Goal: Transaction & Acquisition: Purchase product/service

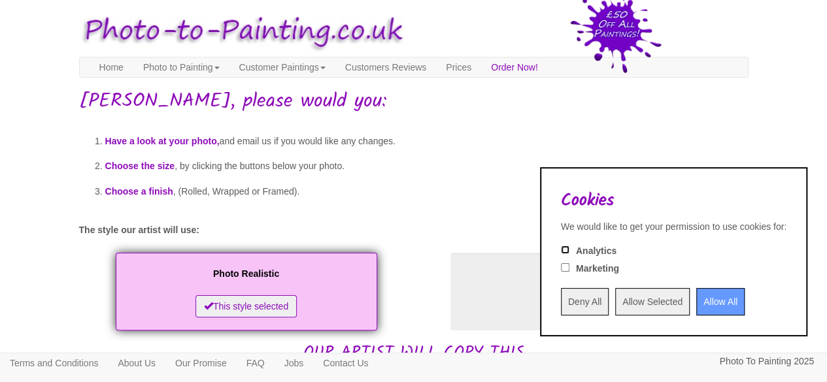
click at [561, 251] on input "Analytics" at bounding box center [565, 250] width 8 height 8
checkbox input "false"
click at [561, 303] on input "Deny All" at bounding box center [585, 301] width 48 height 27
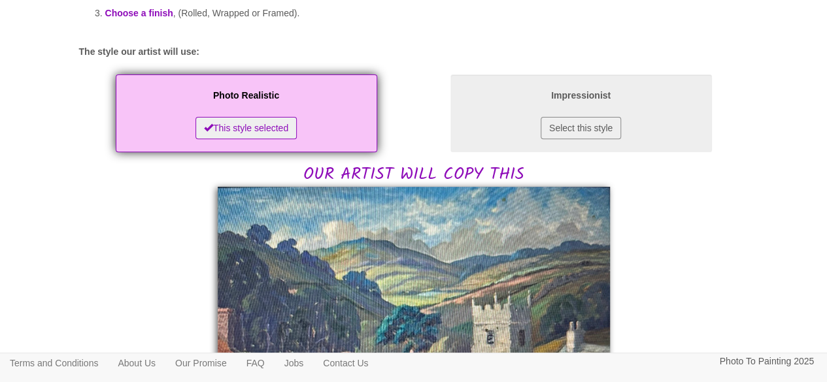
scroll to position [182, 0]
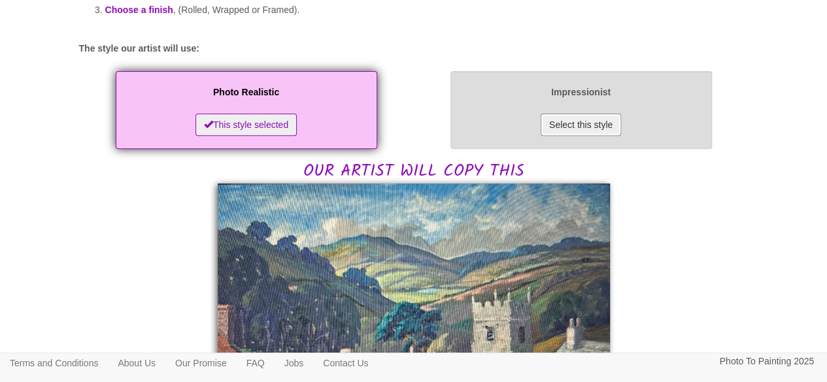
click at [582, 119] on button "Select this style" at bounding box center [580, 125] width 80 height 22
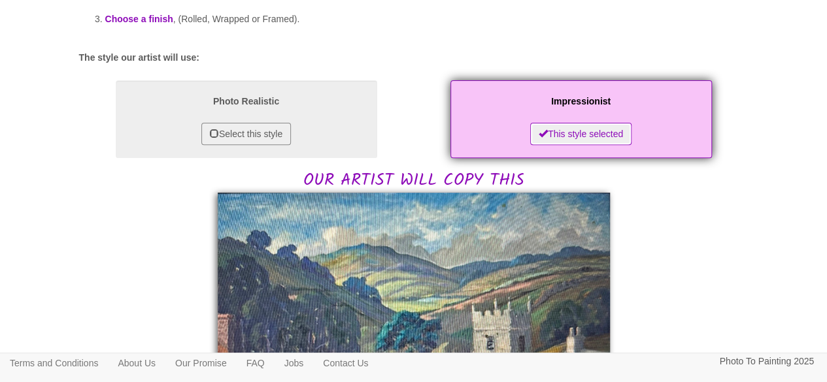
scroll to position [176, 0]
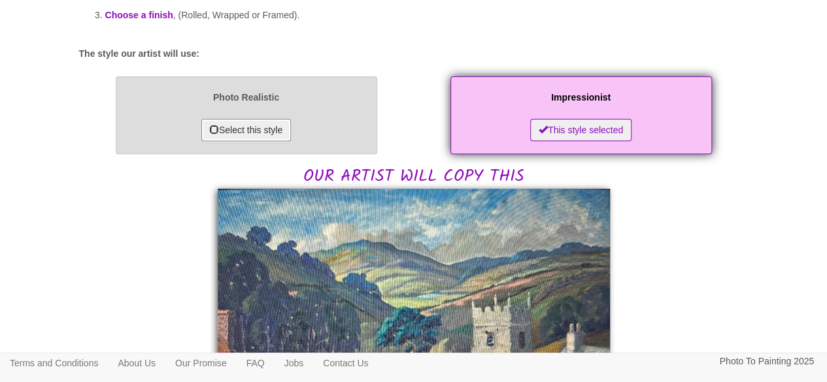
click at [271, 127] on button "Select this style" at bounding box center [246, 130] width 90 height 22
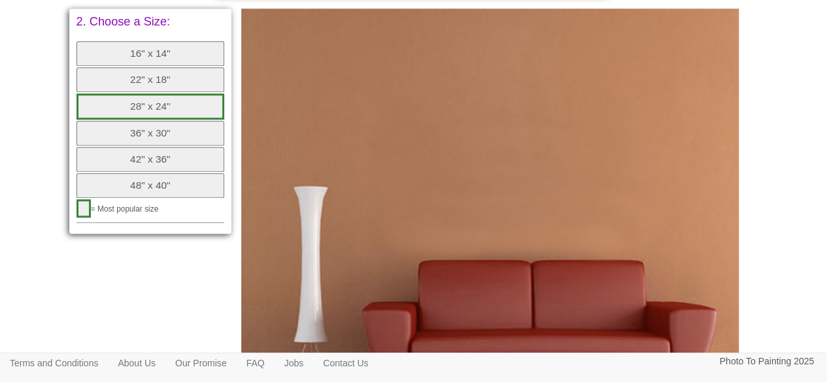
scroll to position [699, 0]
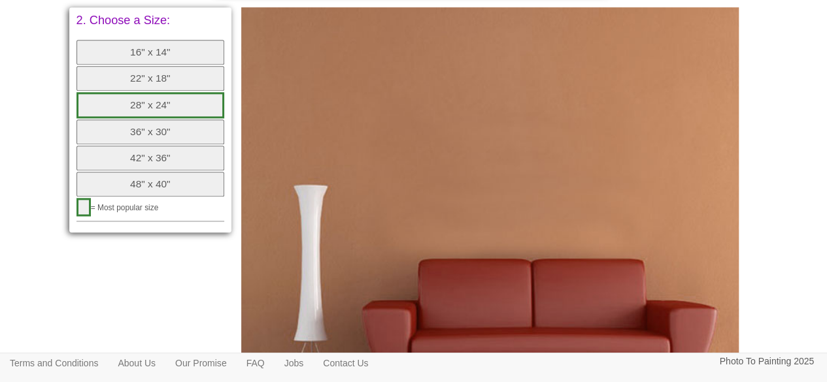
click at [166, 103] on button "28" x 24"" at bounding box center [150, 105] width 148 height 26
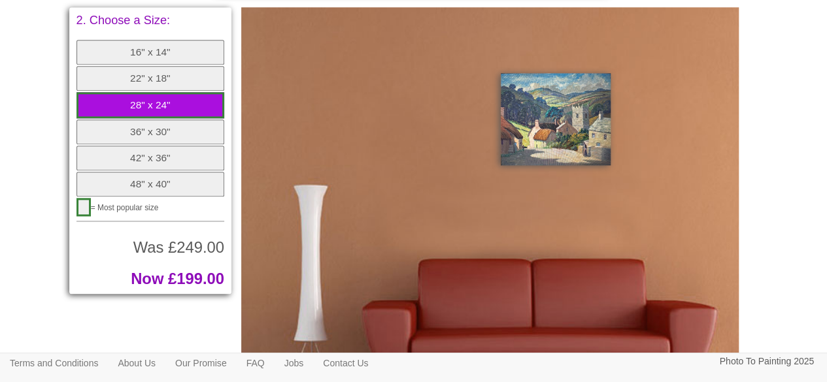
click at [150, 122] on button "36" x 30"" at bounding box center [150, 132] width 148 height 25
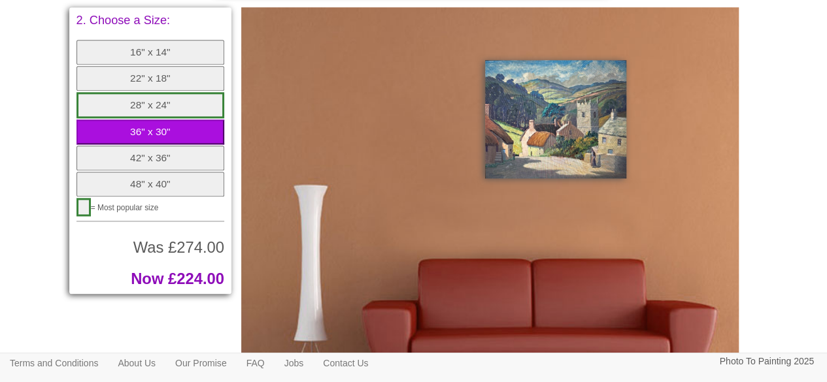
click at [150, 107] on button "28" x 24"" at bounding box center [150, 105] width 148 height 26
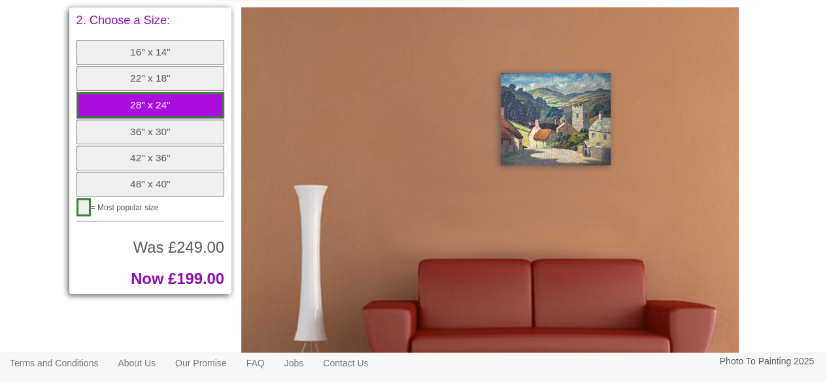
click at [150, 83] on button "22" x 18"" at bounding box center [150, 78] width 148 height 25
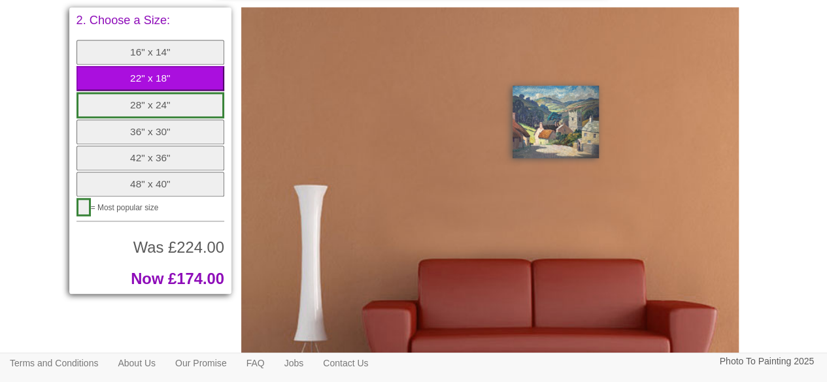
click at [147, 105] on button "28" x 24"" at bounding box center [150, 105] width 148 height 26
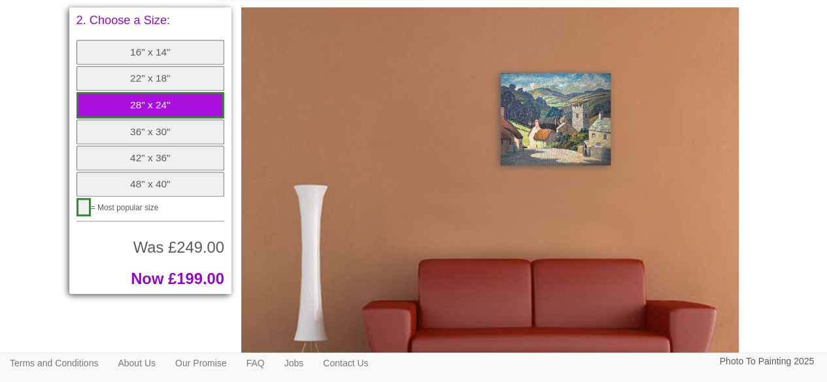
click at [129, 176] on button "48" x 40"" at bounding box center [150, 184] width 148 height 25
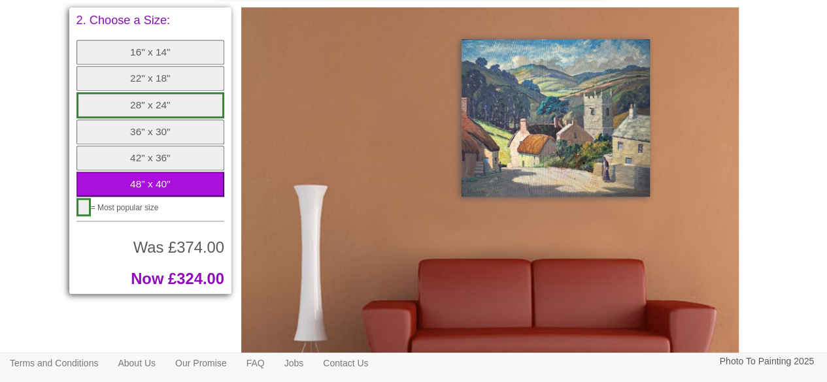
click at [142, 107] on button "28" x 24"" at bounding box center [150, 105] width 148 height 26
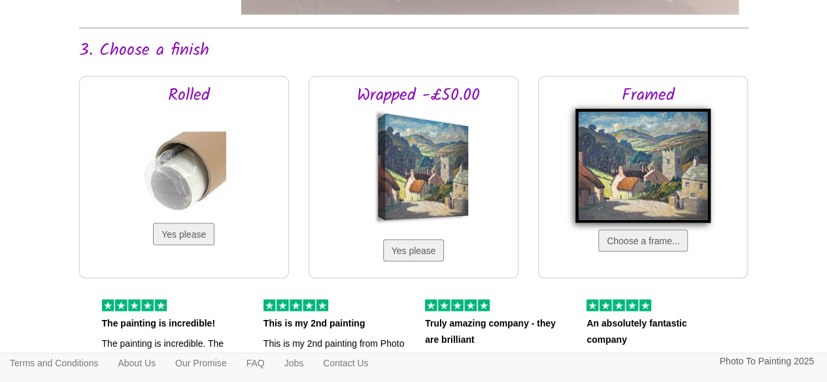
scroll to position [1121, 0]
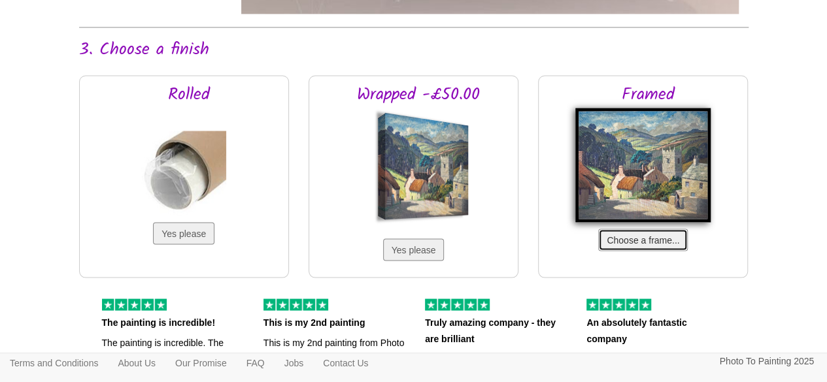
click at [634, 233] on button "Choose a frame..." at bounding box center [643, 240] width 90 height 22
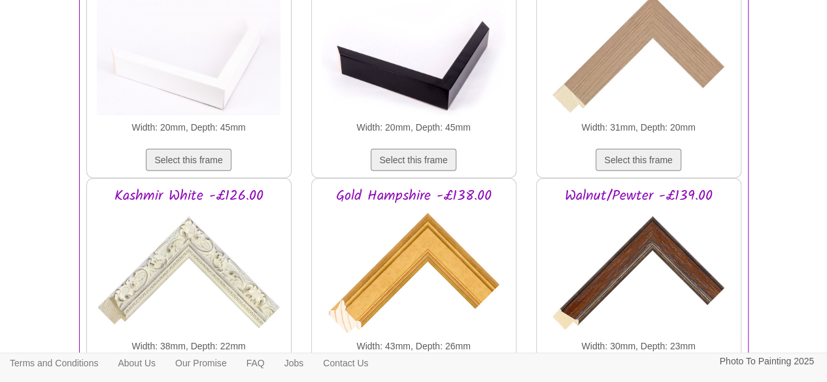
scroll to position [1684, 0]
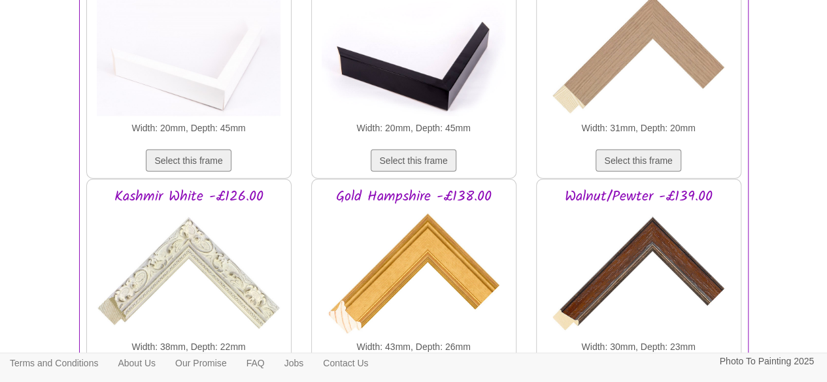
click at [413, 244] on img at bounding box center [413, 273] width 184 height 131
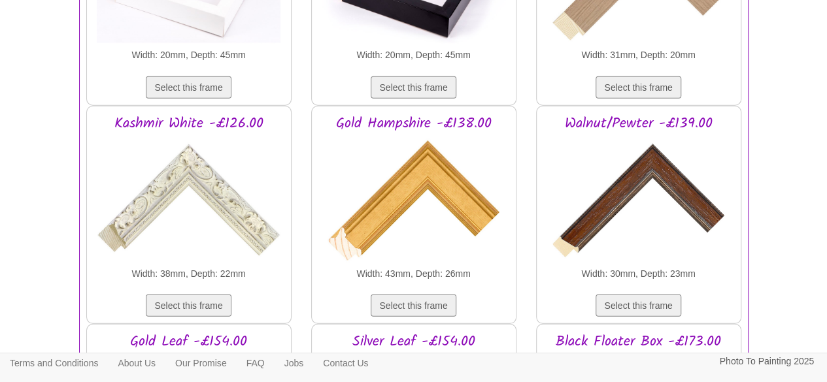
scroll to position [1760, 0]
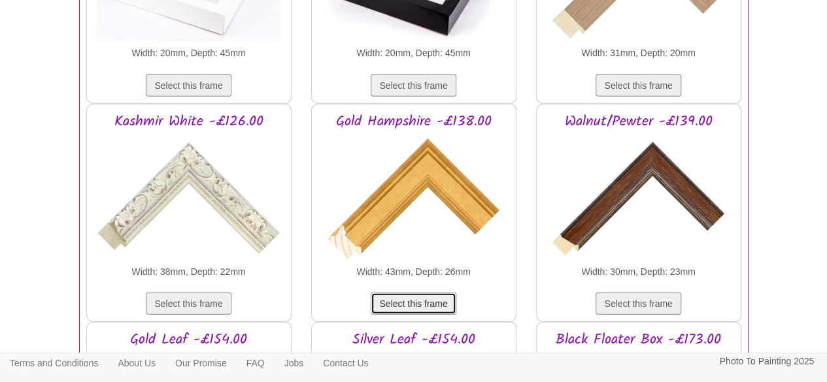
click at [401, 295] on button "Select this frame" at bounding box center [412, 304] width 85 height 22
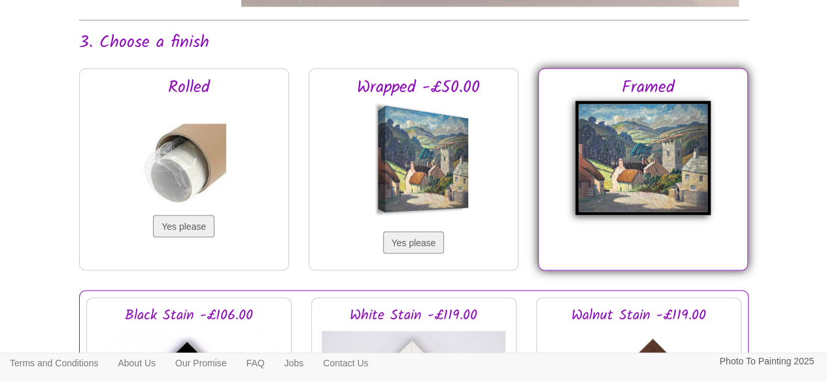
scroll to position [1132, 0]
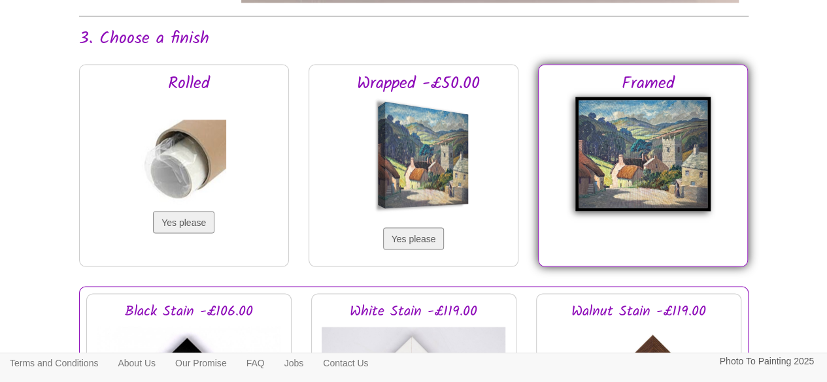
click at [674, 183] on img at bounding box center [642, 154] width 135 height 114
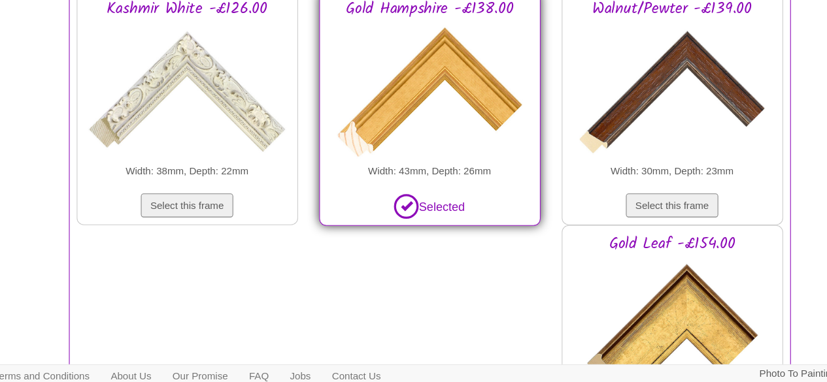
scroll to position [1858, 0]
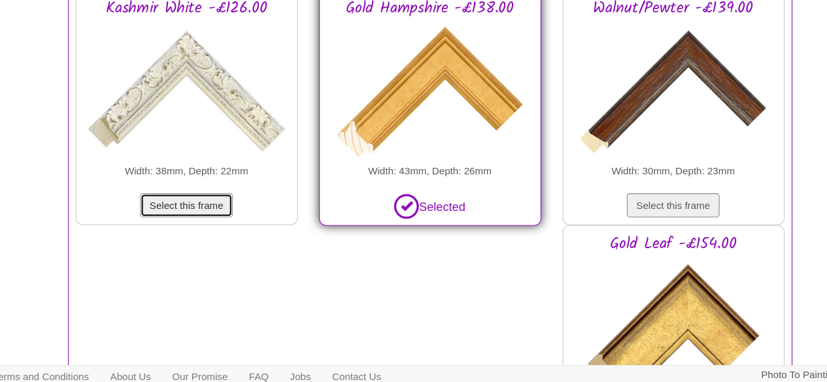
click at [210, 197] on button "Select this frame" at bounding box center [188, 205] width 85 height 22
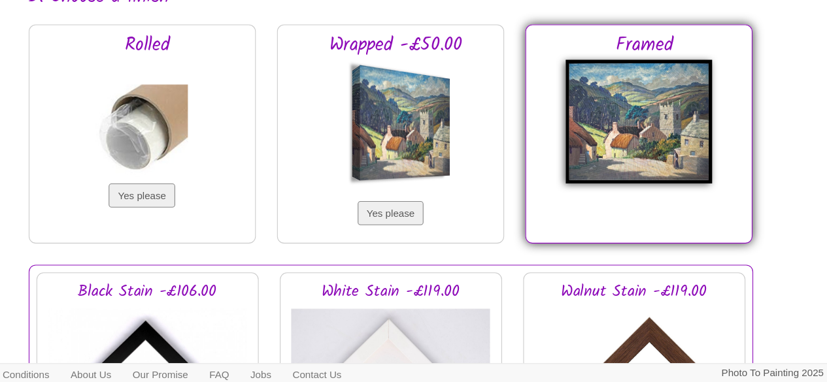
scroll to position [1156, 0]
click at [635, 102] on img at bounding box center [642, 130] width 135 height 114
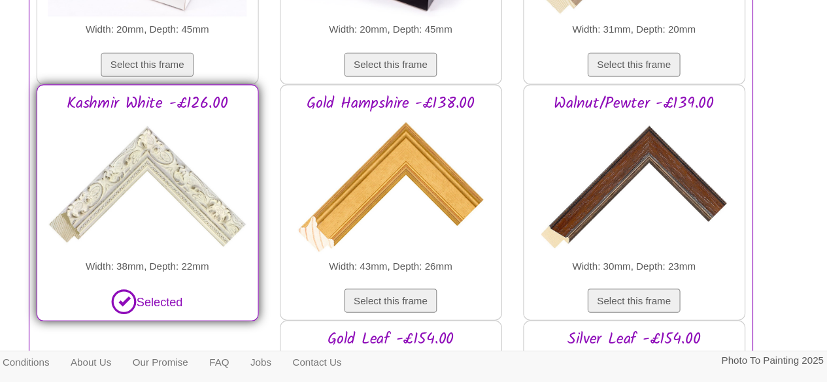
scroll to position [1758, 0]
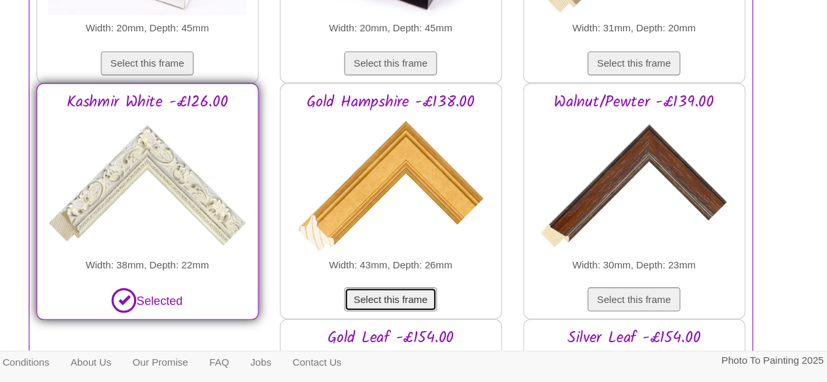
click at [409, 299] on button "Select this frame" at bounding box center [412, 305] width 85 height 22
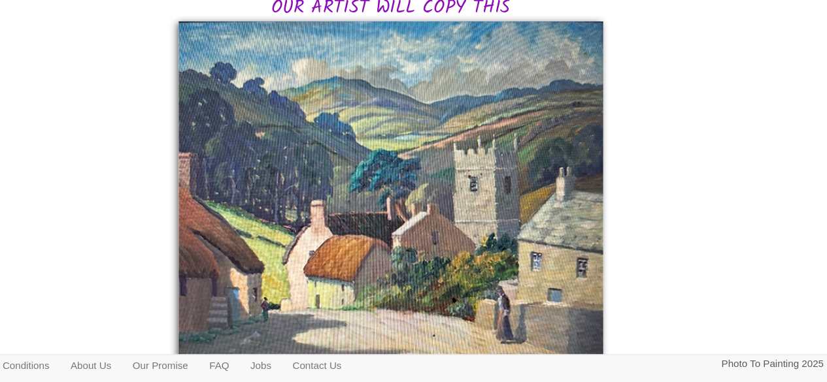
scroll to position [0, 0]
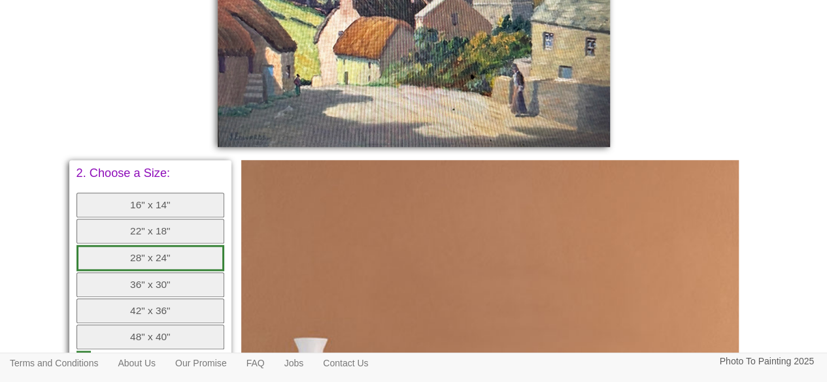
scroll to position [545, 0]
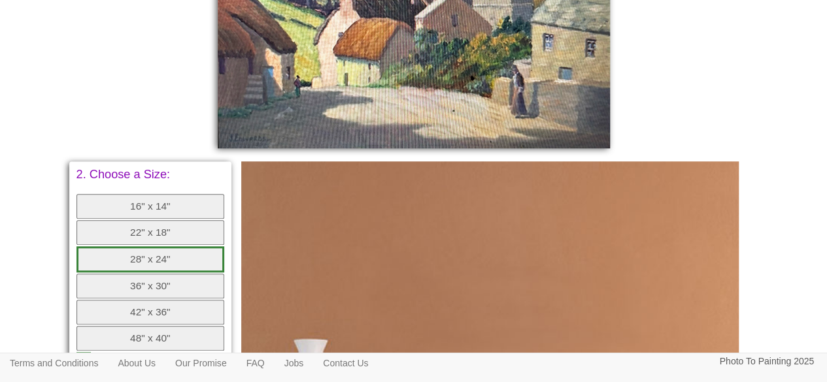
click at [167, 235] on button "22" x 18"" at bounding box center [150, 232] width 148 height 25
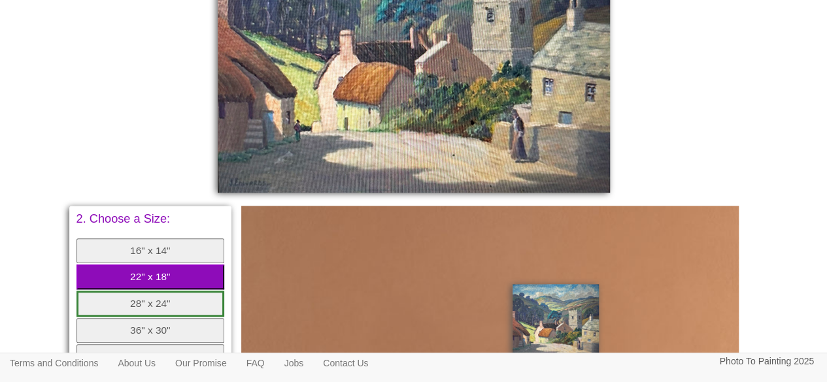
scroll to position [504, 0]
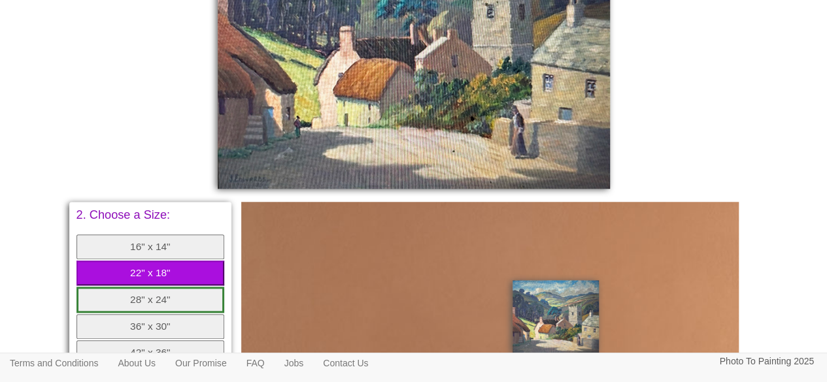
click at [148, 297] on button "28" x 24"" at bounding box center [150, 300] width 148 height 26
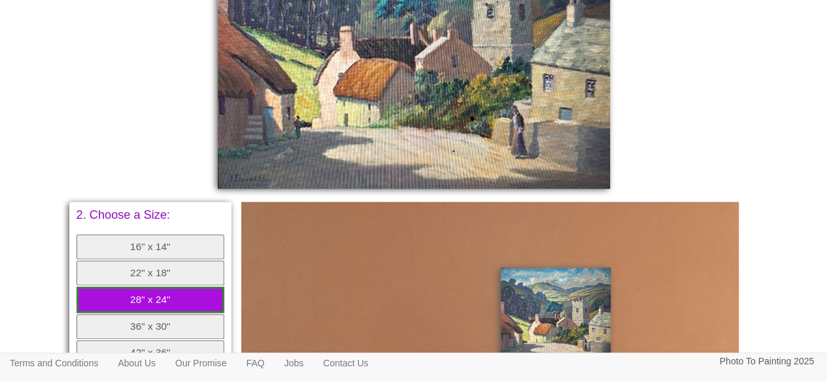
click at [161, 265] on button "22" x 18"" at bounding box center [150, 273] width 148 height 25
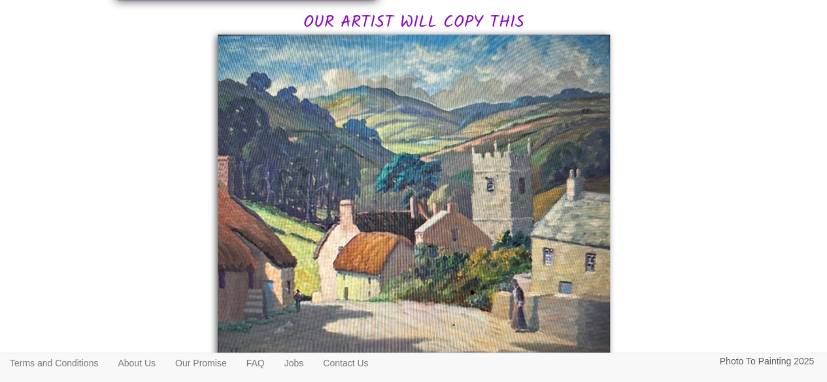
scroll to position [354, 0]
